Goal: Register for event/course

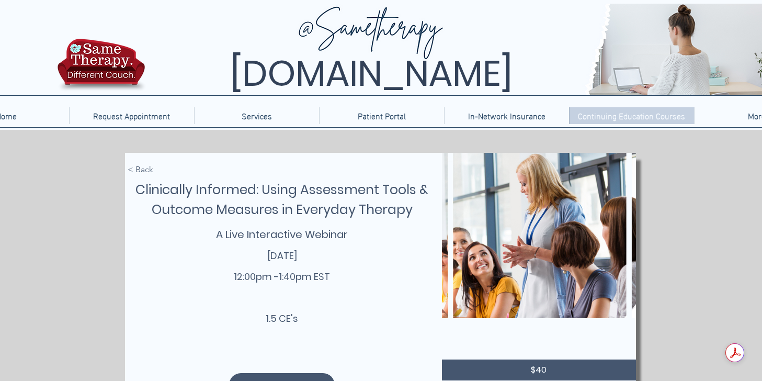
click at [595, 111] on p "Continuing Education Courses" at bounding box center [632, 115] width 118 height 17
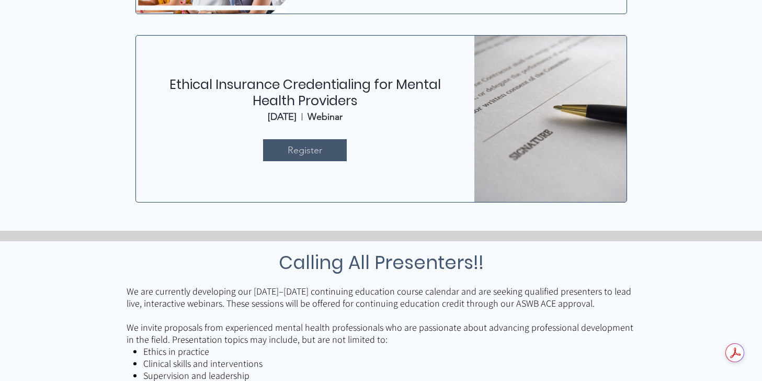
scroll to position [616, 0]
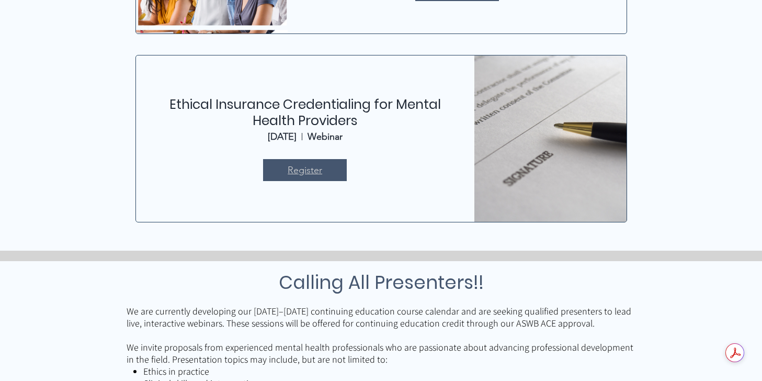
click at [321, 173] on span "Register" at bounding box center [305, 170] width 35 height 13
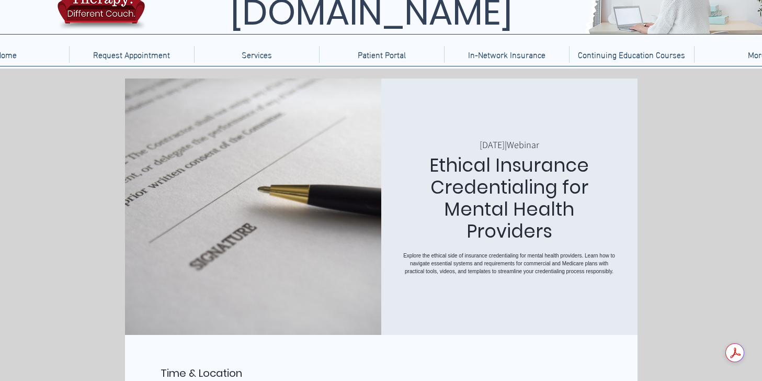
scroll to position [73, 0]
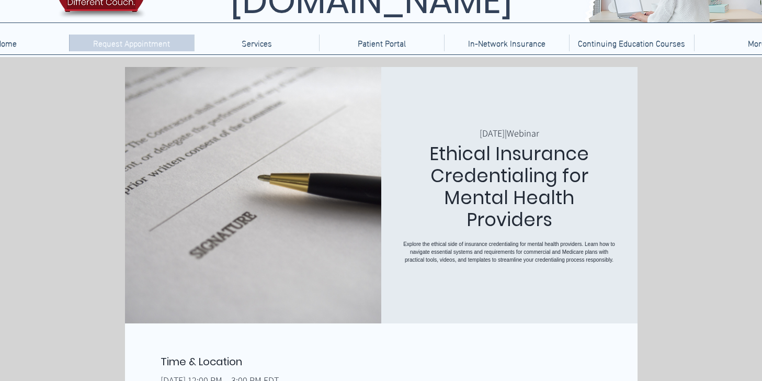
click at [122, 40] on p "Request Appointment" at bounding box center [131, 43] width 87 height 17
